Goal: Information Seeking & Learning: Compare options

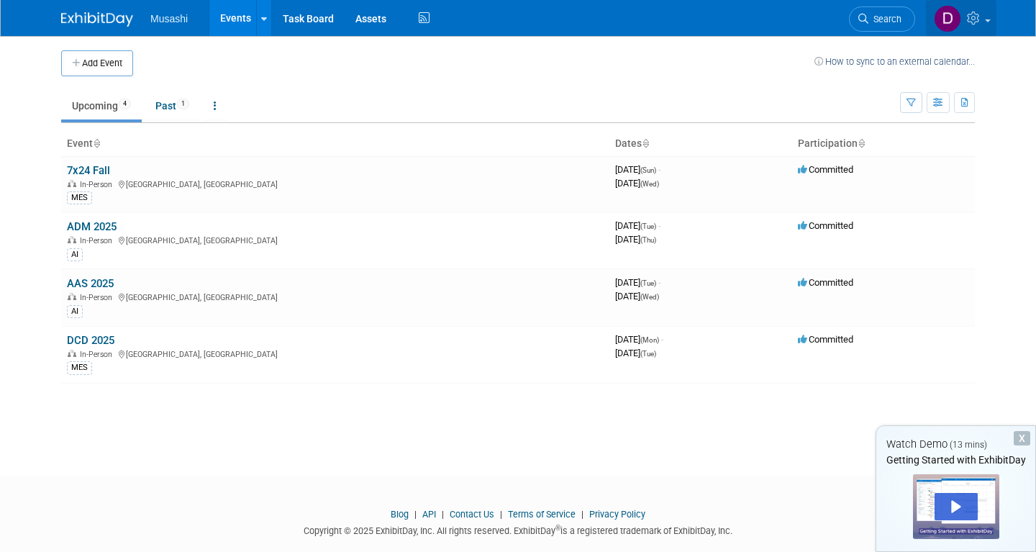
click at [944, 21] on img at bounding box center [947, 18] width 27 height 27
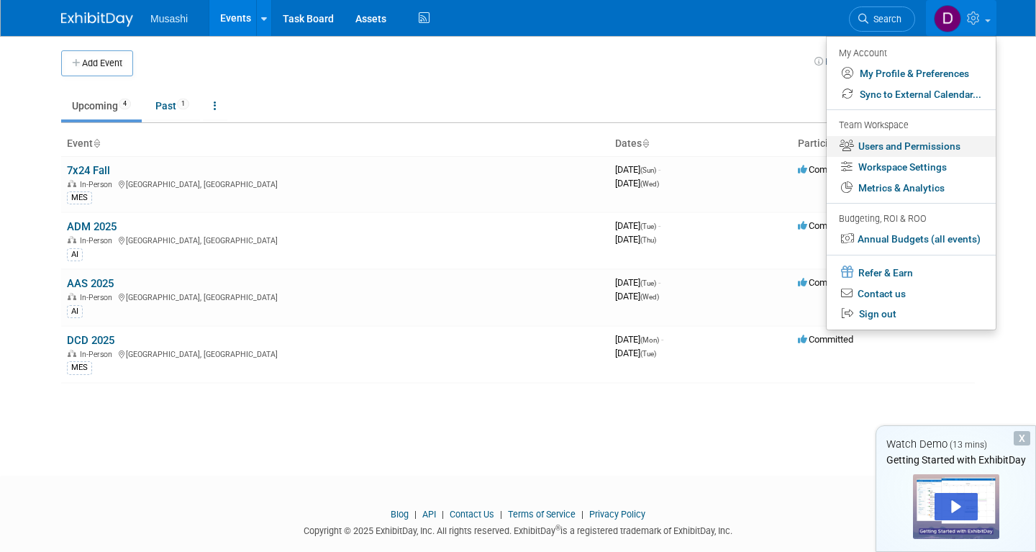
click at [921, 140] on link "Users and Permissions" at bounding box center [910, 146] width 169 height 21
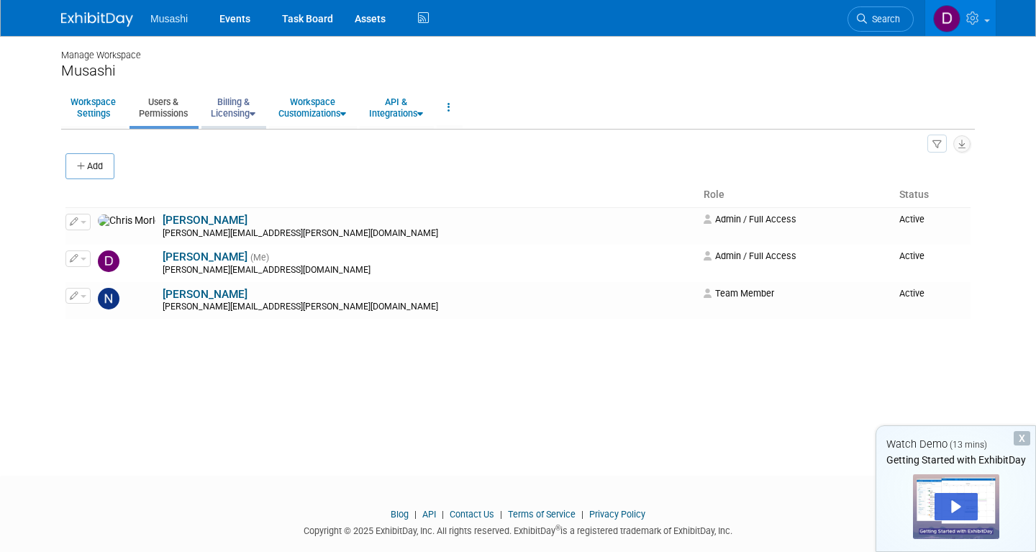
click at [244, 107] on link "Billing & Licensing" at bounding box center [232, 107] width 63 height 35
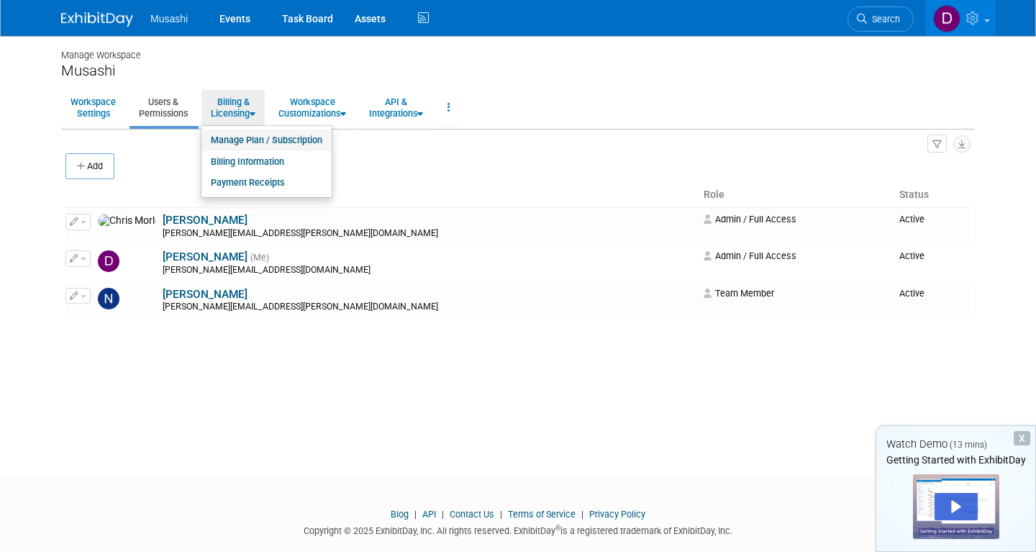
click at [251, 140] on link "Manage Plan / Subscription" at bounding box center [266, 140] width 130 height 22
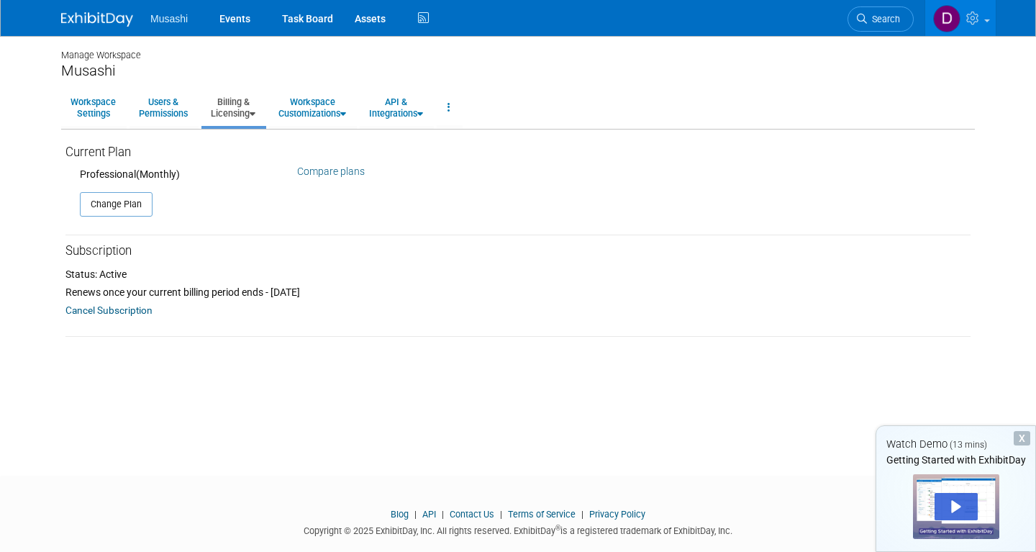
click at [251, 110] on link "Billing & Licensing" at bounding box center [232, 107] width 63 height 35
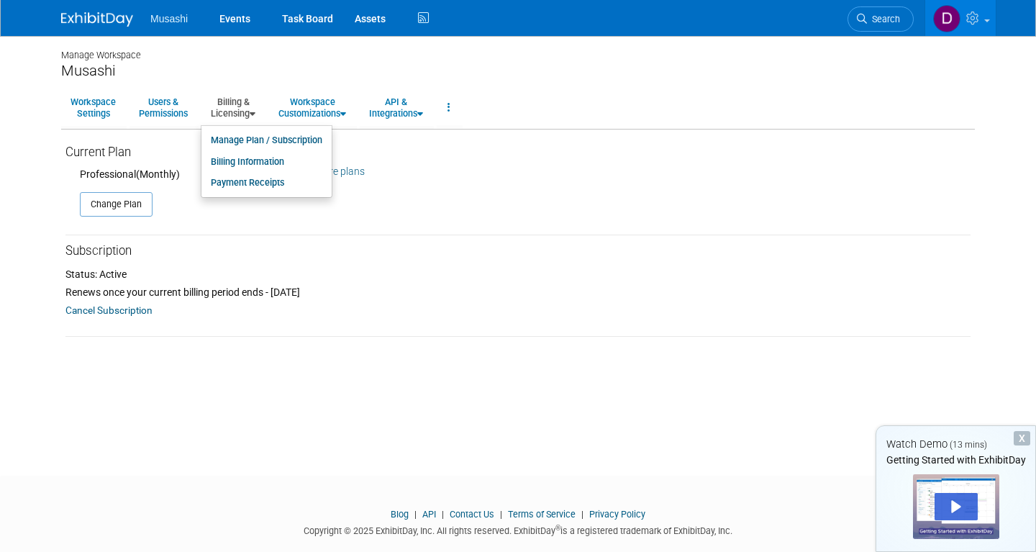
click at [552, 115] on ul "Workspace Settings Users & Permissions Billing & Licensing Manage Plan / Subscr…" at bounding box center [517, 108] width 913 height 40
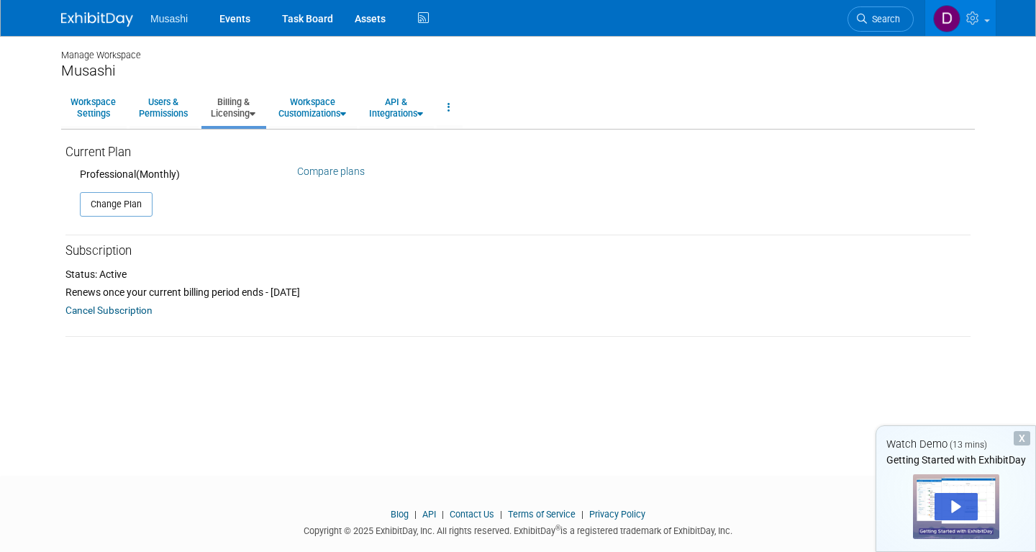
click at [240, 109] on link "Billing & Licensing" at bounding box center [232, 107] width 63 height 35
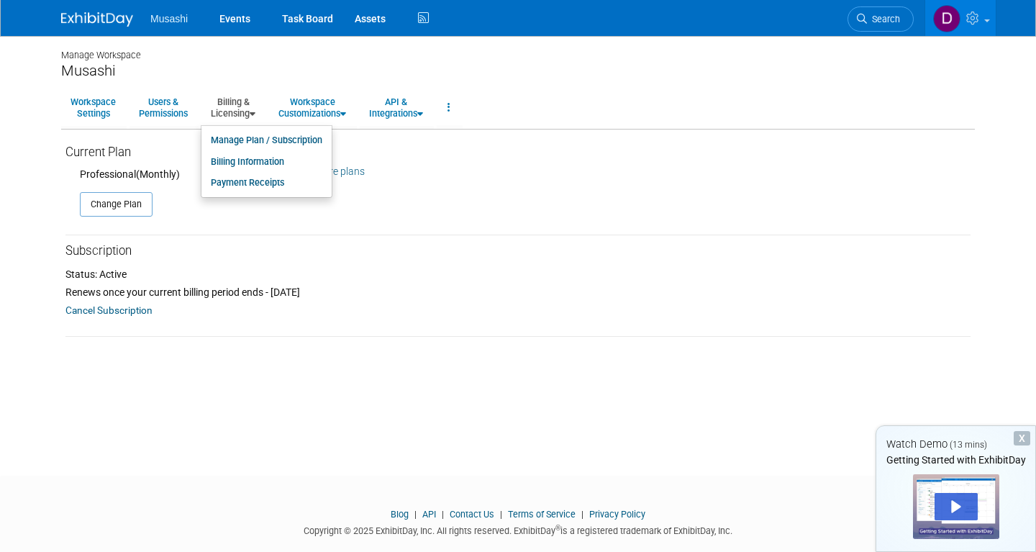
click at [416, 158] on div "Compare plans" at bounding box center [440, 161] width 287 height 35
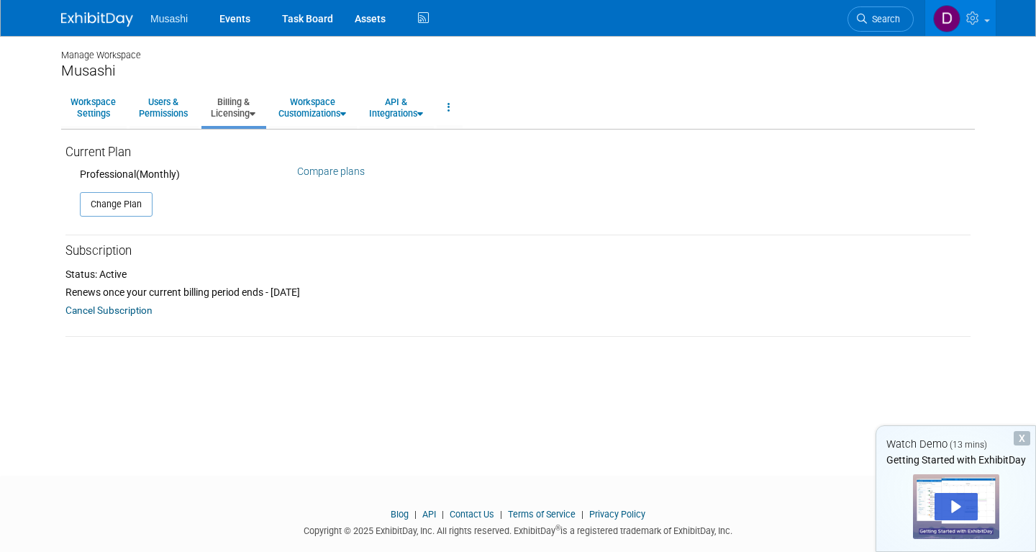
click at [348, 168] on link "Compare plans" at bounding box center [331, 171] width 68 height 12
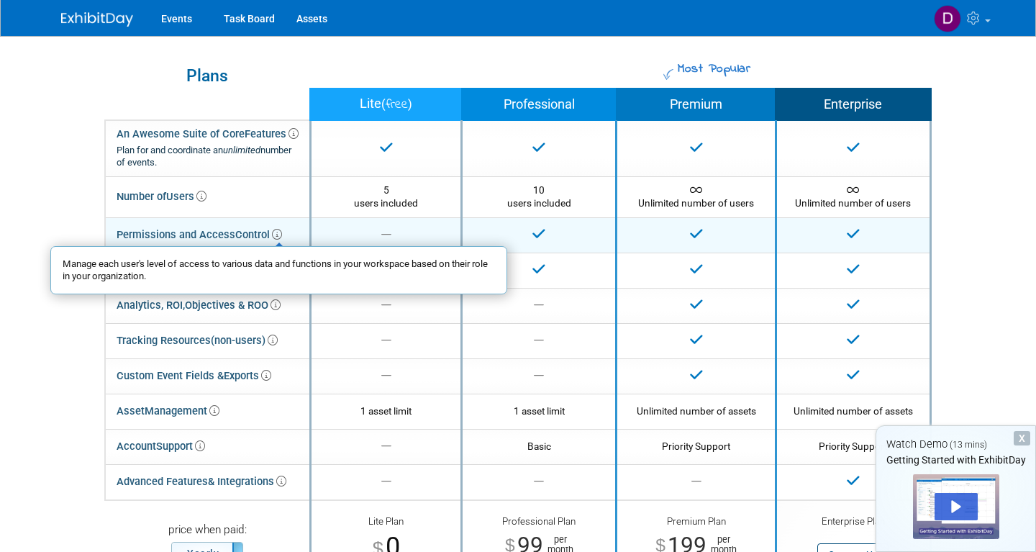
click at [275, 233] on icon at bounding box center [277, 234] width 10 height 10
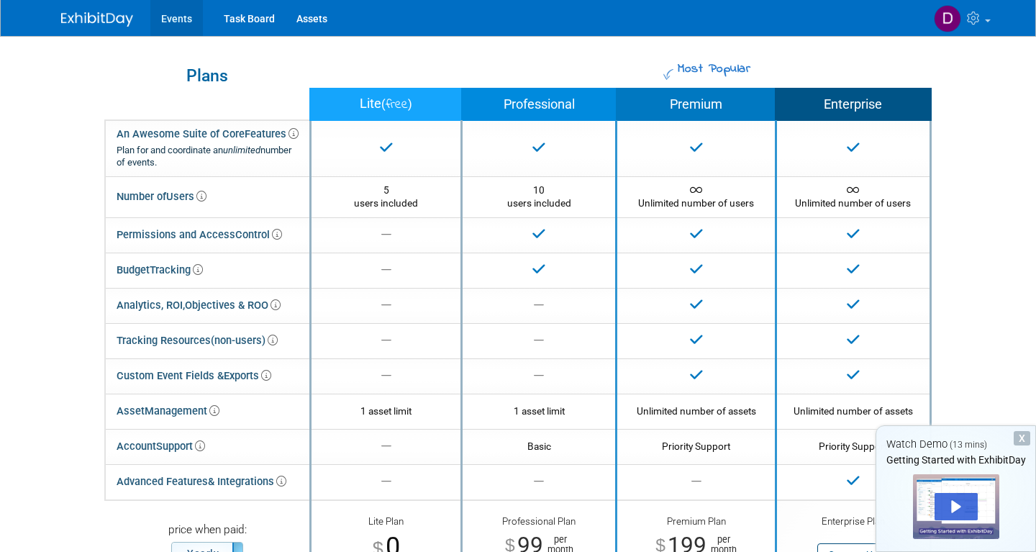
click at [186, 15] on link "Events" at bounding box center [176, 18] width 53 height 36
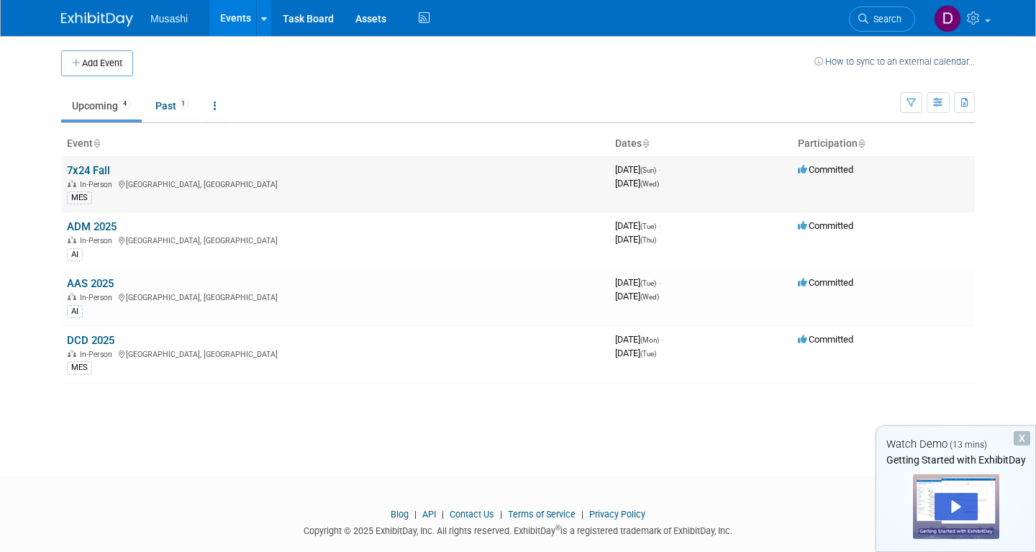
click at [93, 168] on link "7x24 Fall" at bounding box center [88, 170] width 43 height 13
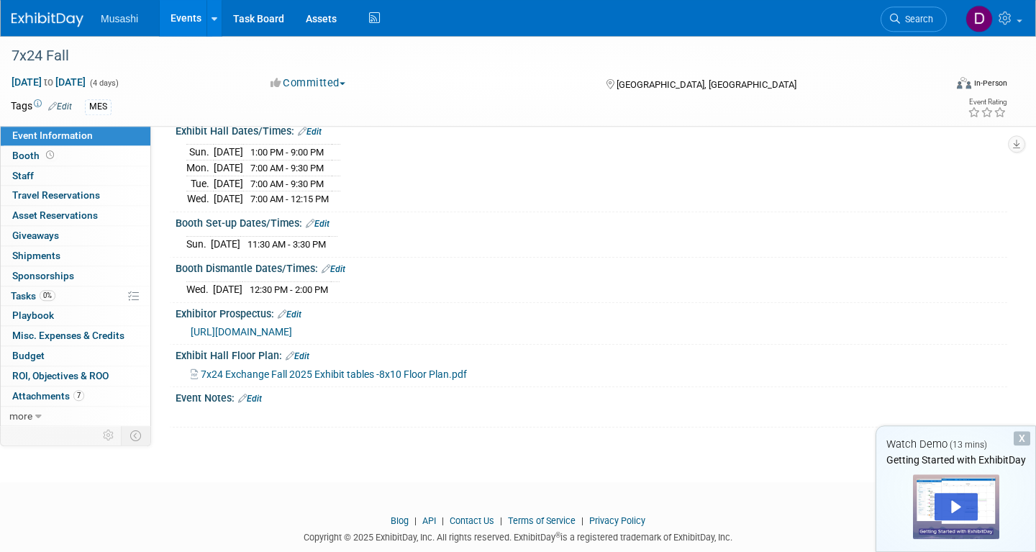
scroll to position [170, 0]
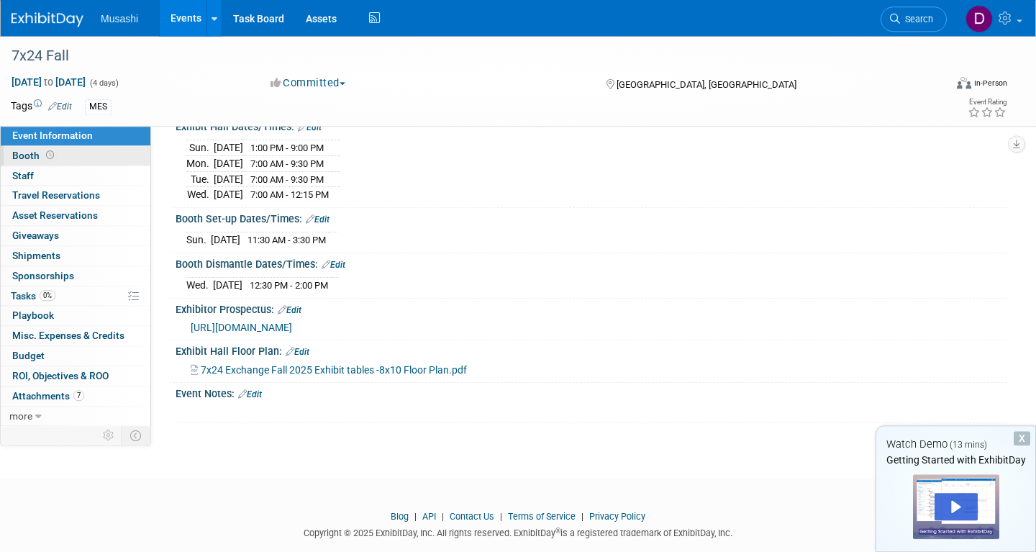
click at [99, 158] on link "Booth" at bounding box center [76, 155] width 150 height 19
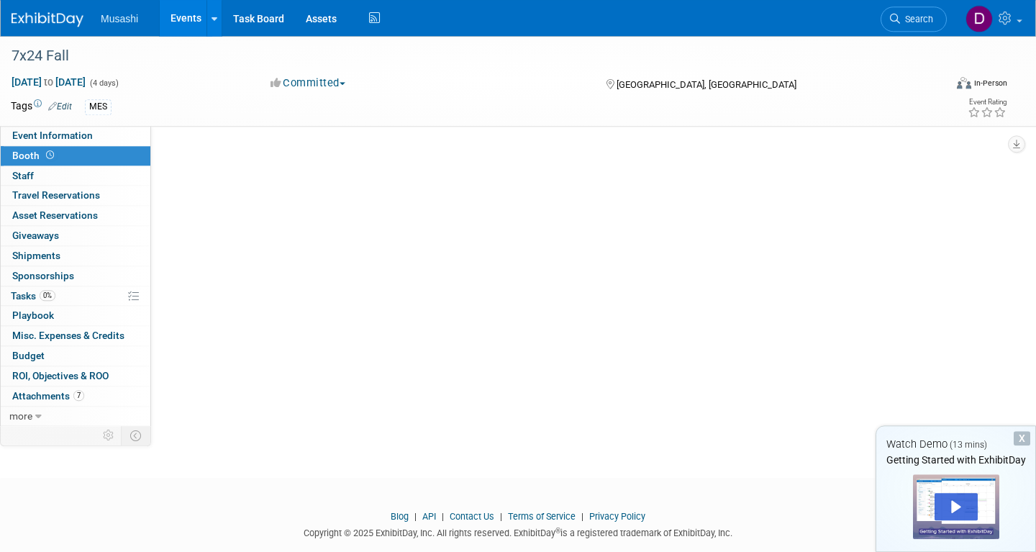
scroll to position [0, 0]
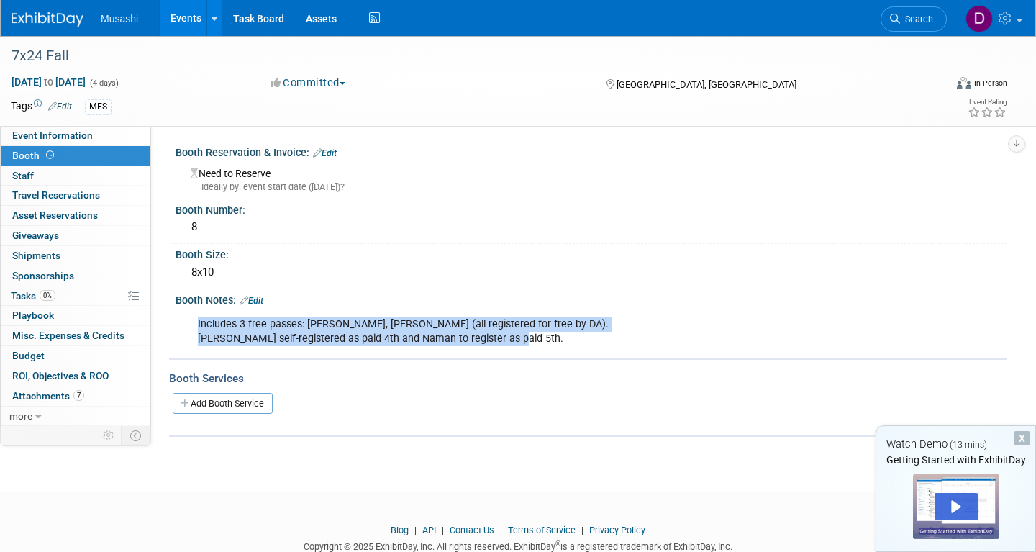
drag, startPoint x: 514, startPoint y: 338, endPoint x: 185, endPoint y: 332, distance: 329.5
click at [185, 332] on div "Includes 3 free passes: [PERSON_NAME], [PERSON_NAME] (all registered for free b…" at bounding box center [590, 330] width 831 height 48
